Goal: Browse casually

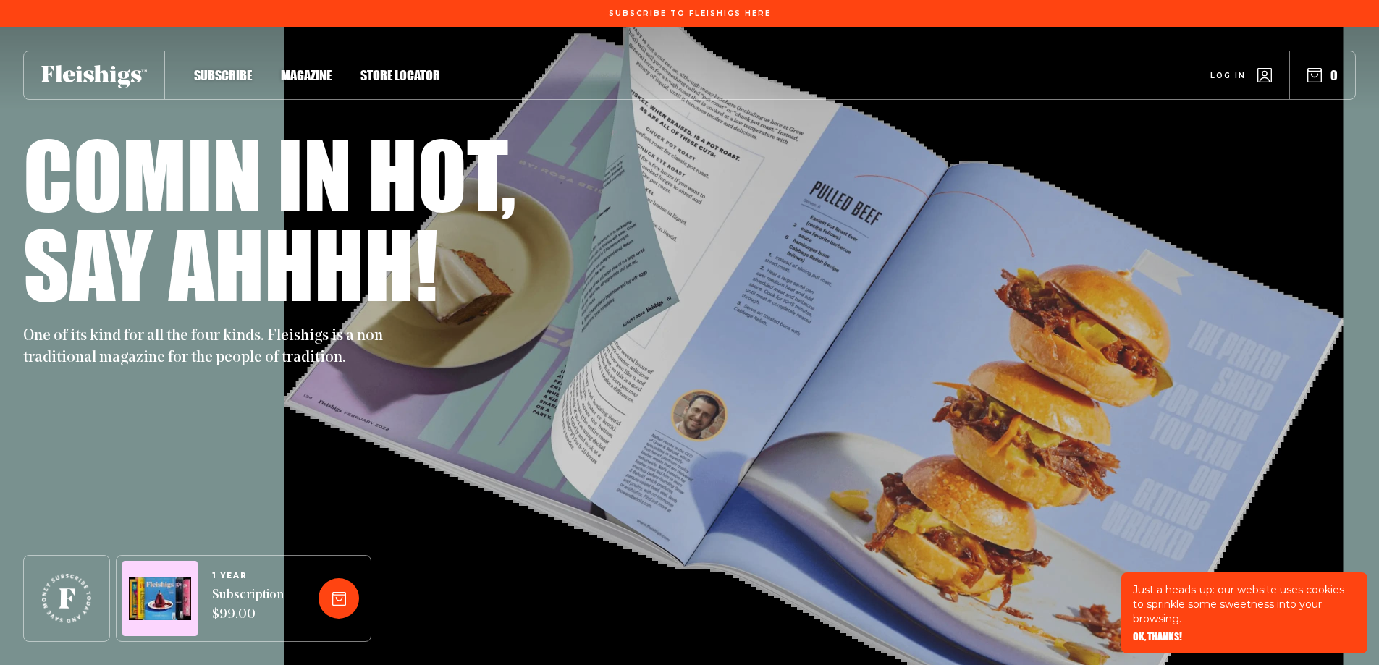
scroll to position [145, 0]
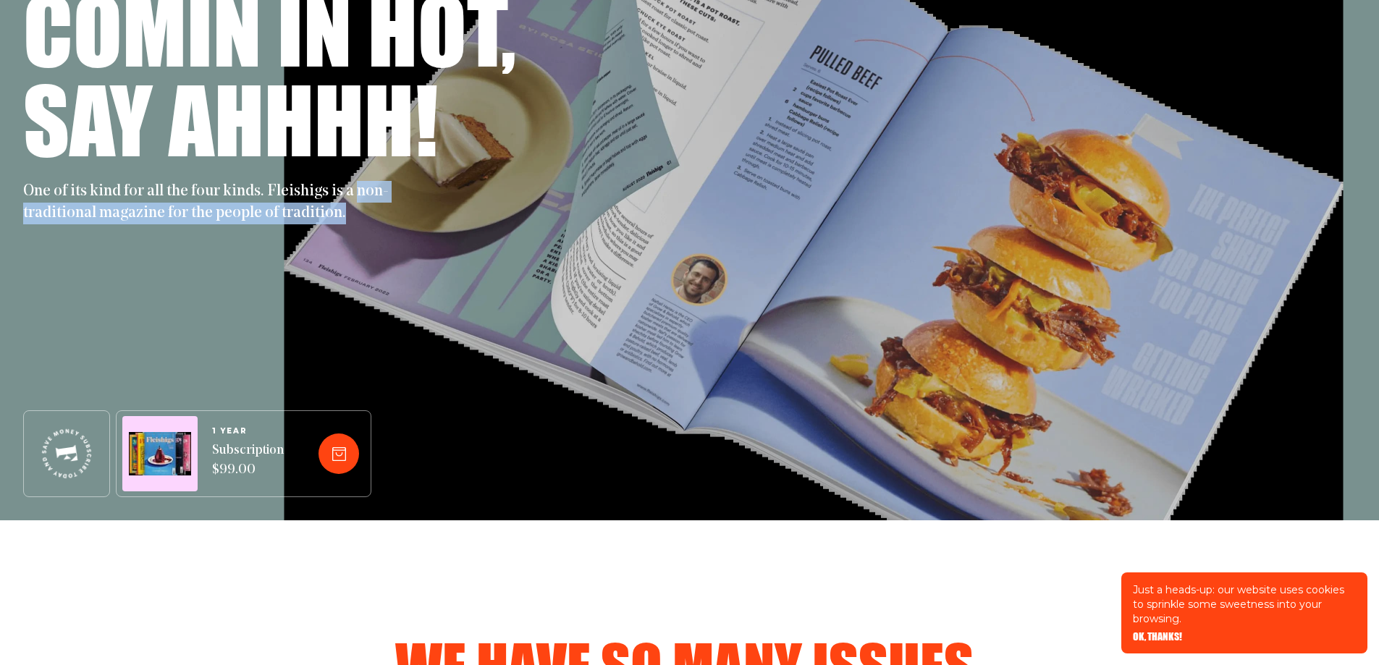
drag, startPoint x: 351, startPoint y: 190, endPoint x: 383, endPoint y: 212, distance: 39.0
click at [383, 212] on p "One of its kind for all the four kinds. Fleishigs is a non-traditional magazine…" at bounding box center [211, 202] width 376 height 43
copy p "non-traditional magazine for the people of tradition."
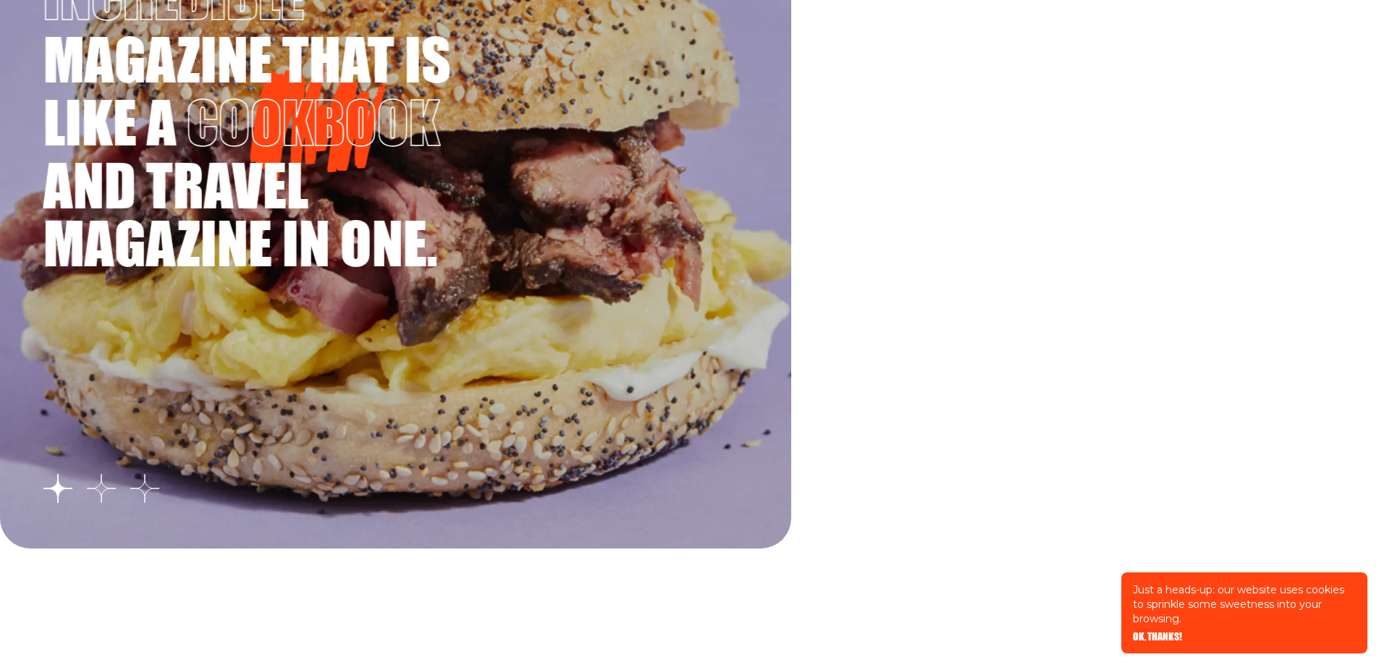
scroll to position [2750, 0]
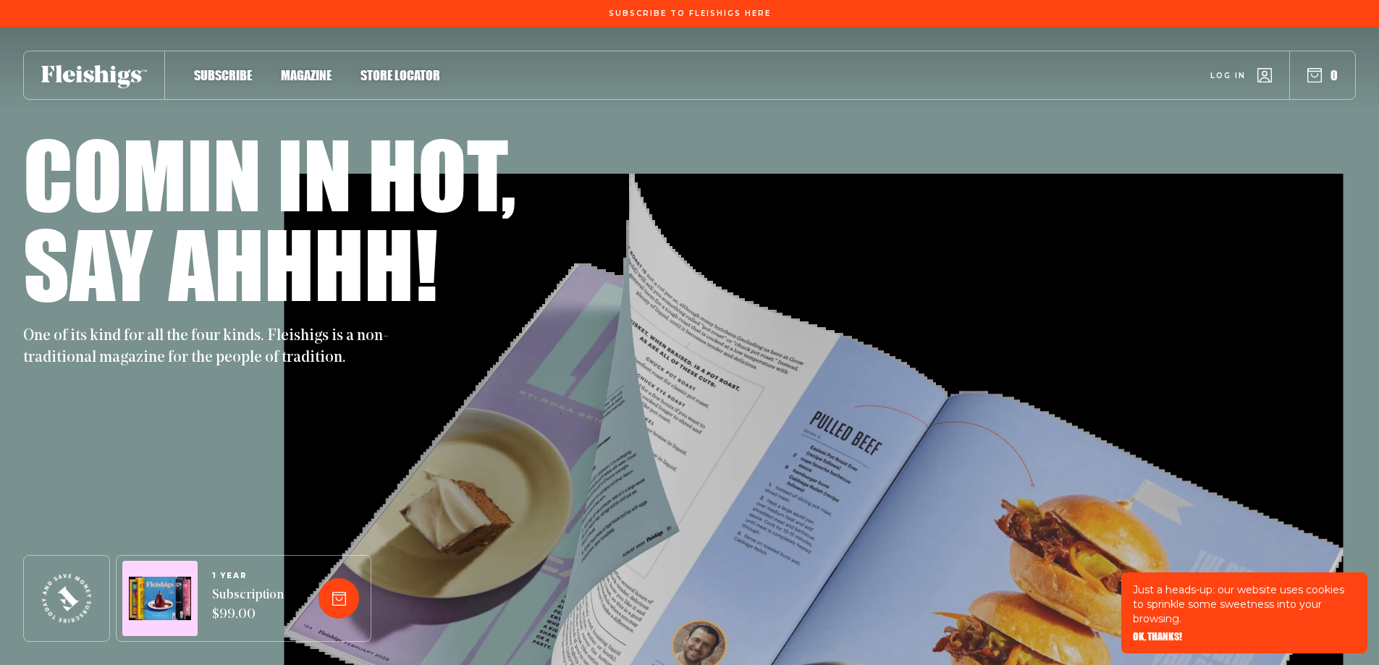
scroll to position [1520, 0]
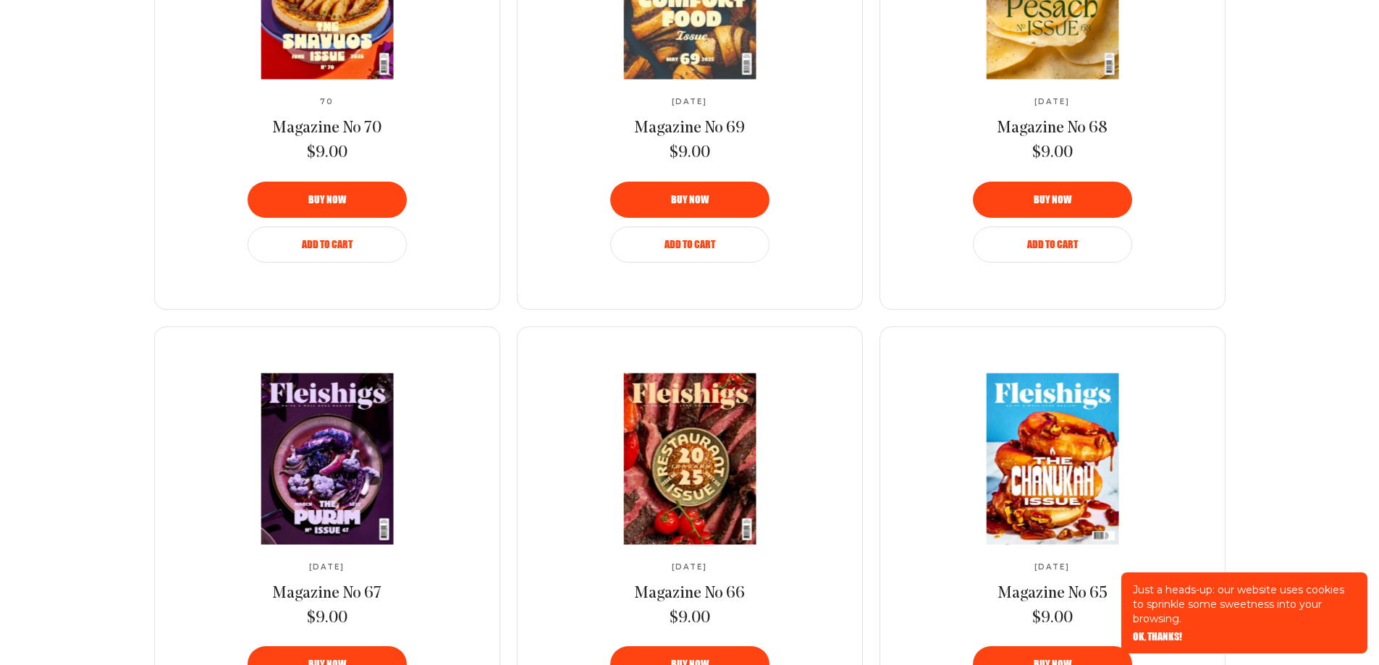
scroll to position [1520, 0]
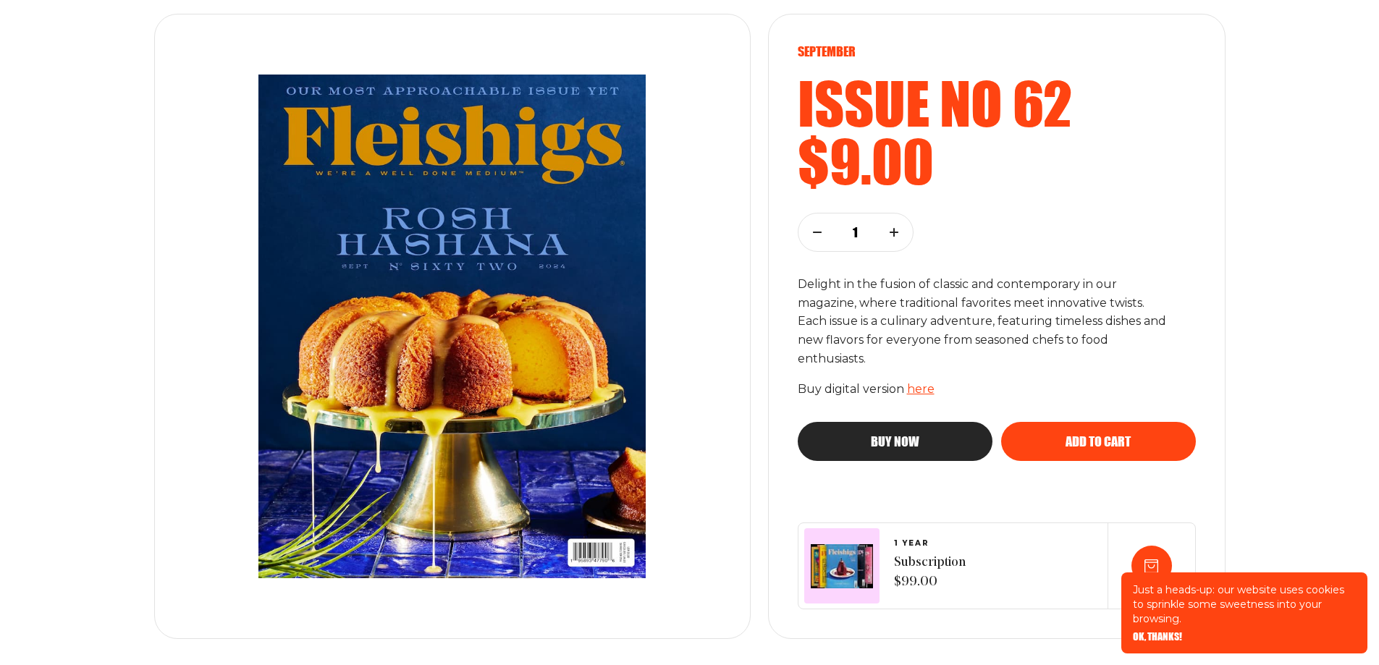
scroll to position [217, 0]
